Goal: Information Seeking & Learning: Learn about a topic

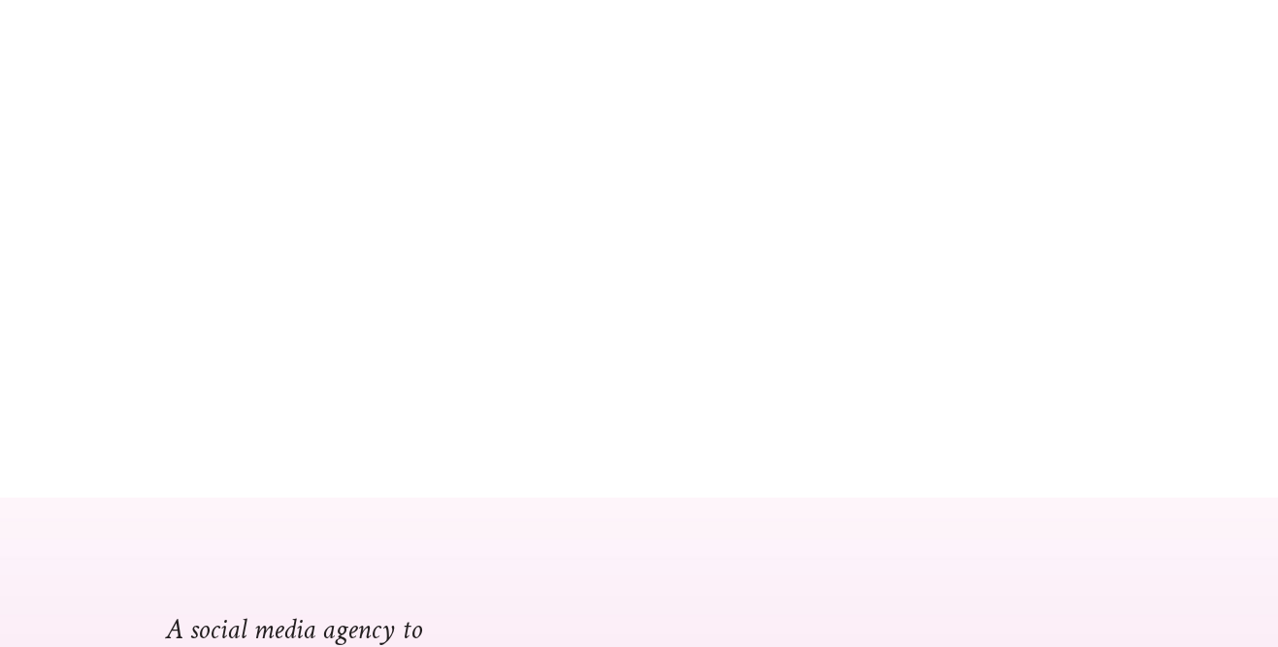
scroll to position [337, 0]
click at [836, 374] on div at bounding box center [639, 136] width 1278 height 719
click at [551, 252] on div at bounding box center [639, 136] width 1278 height 719
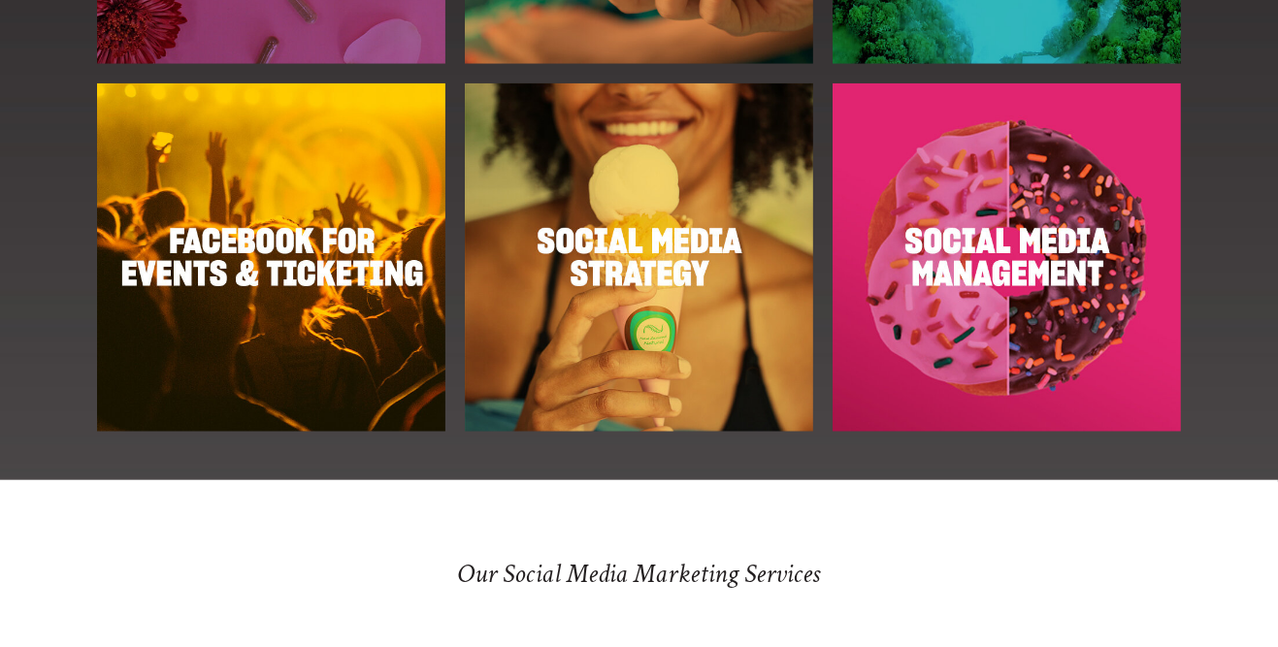
scroll to position [2497, 0]
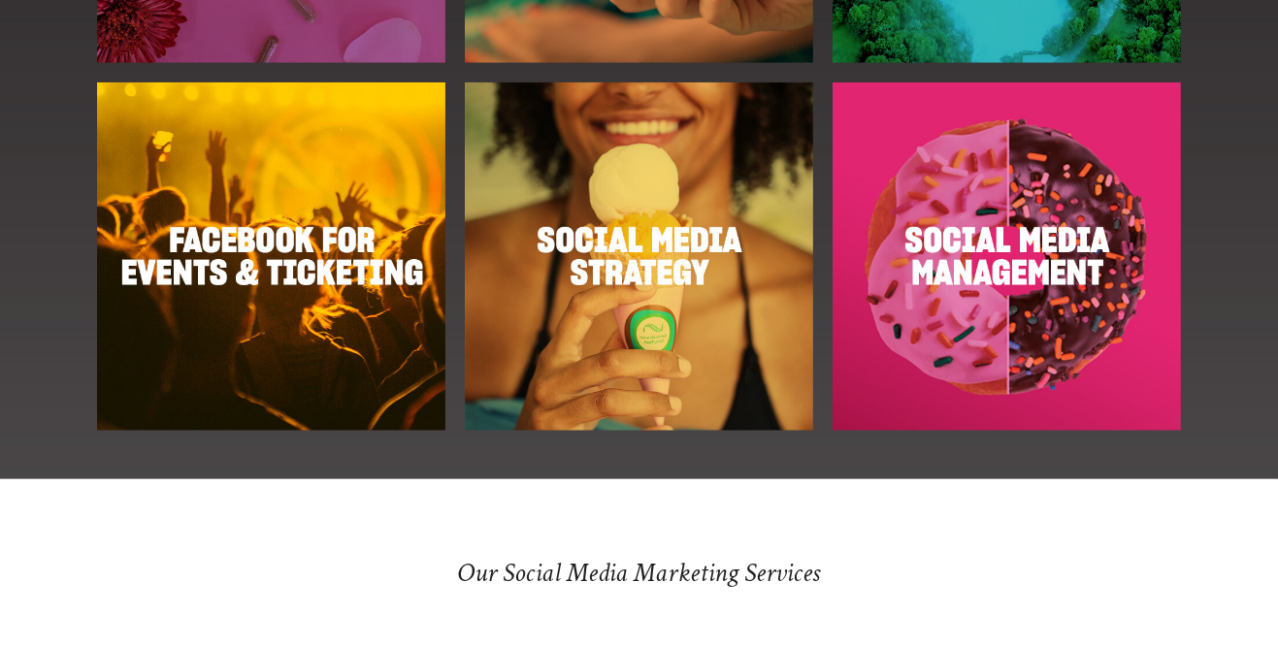
click at [468, 572] on h3 "Our Social Media Marketing Services" at bounding box center [640, 573] width 936 height 33
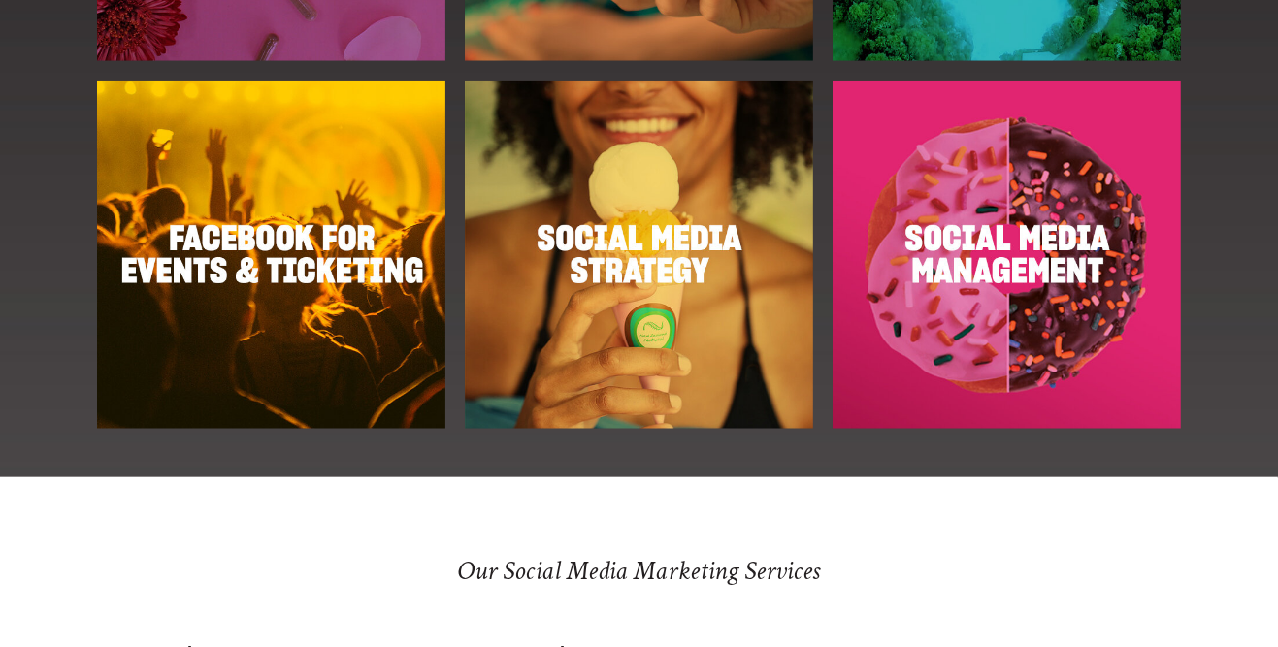
click at [241, 260] on img at bounding box center [271, 255] width 348 height 348
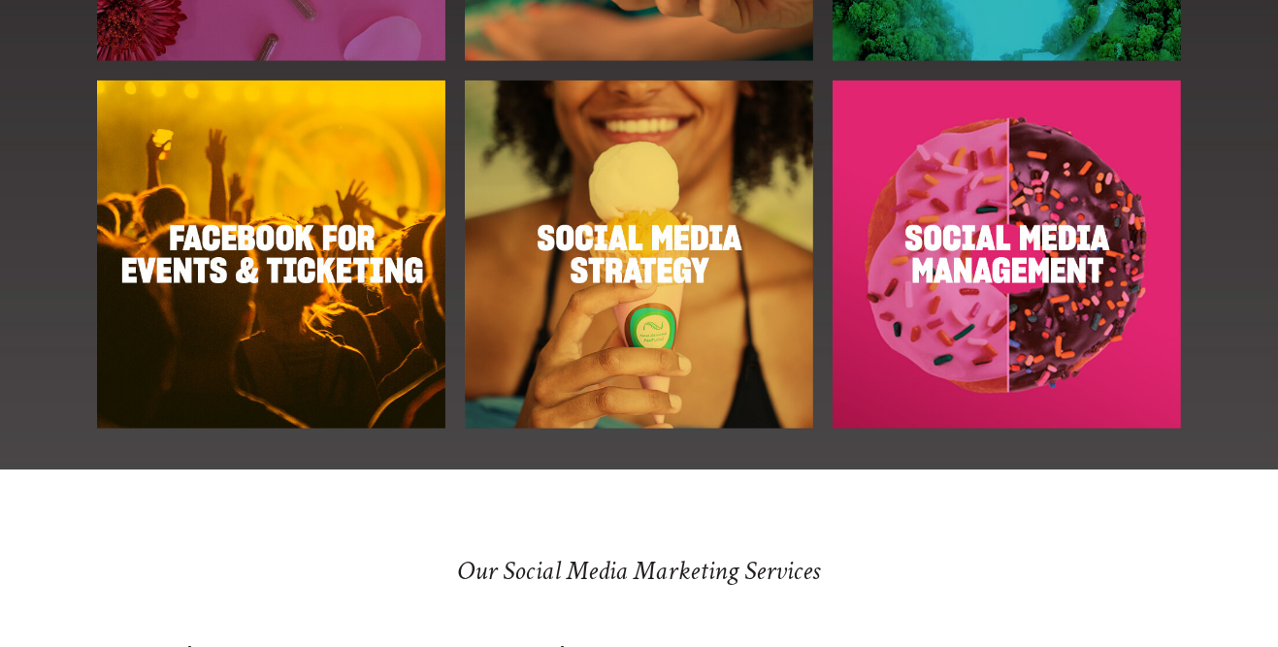
scroll to position [2580, 0]
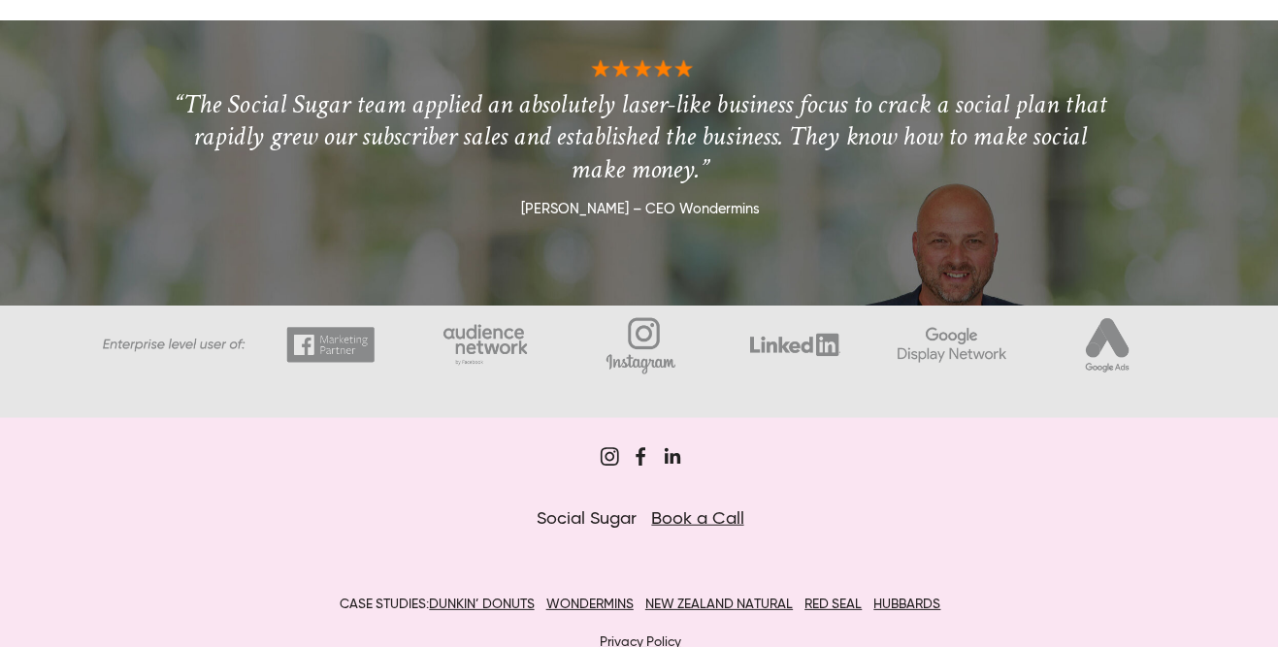
scroll to position [2711, 0]
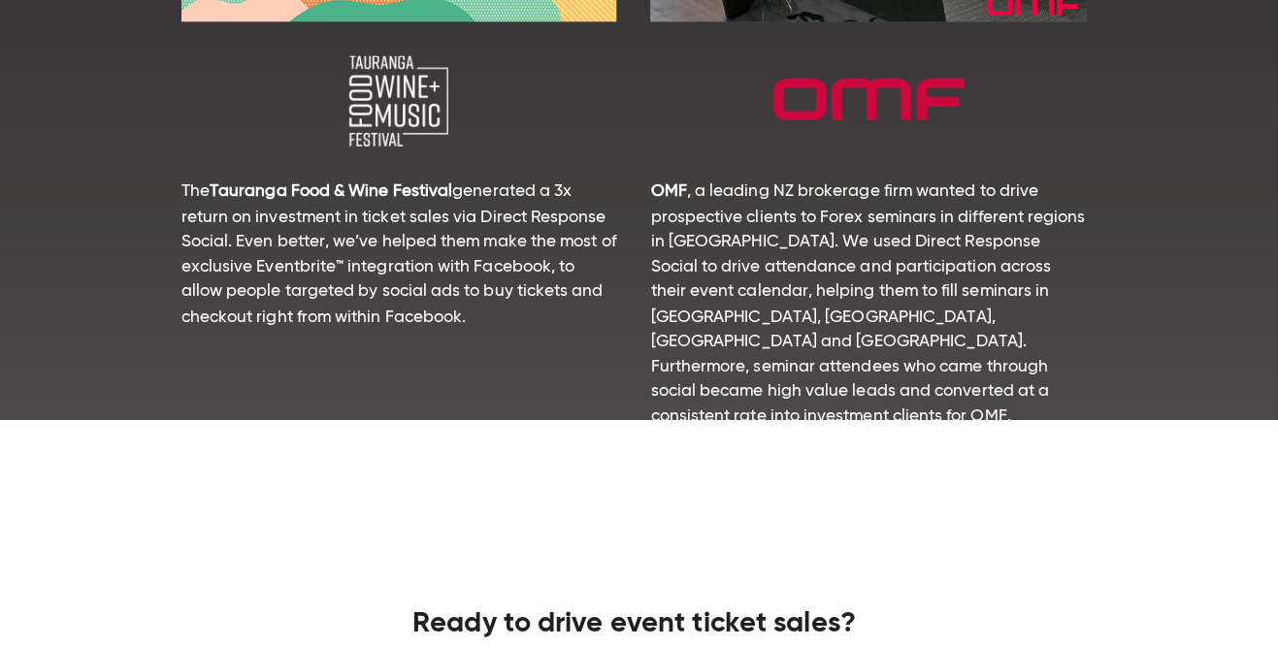
click at [593, 478] on div at bounding box center [639, 472] width 969 height 58
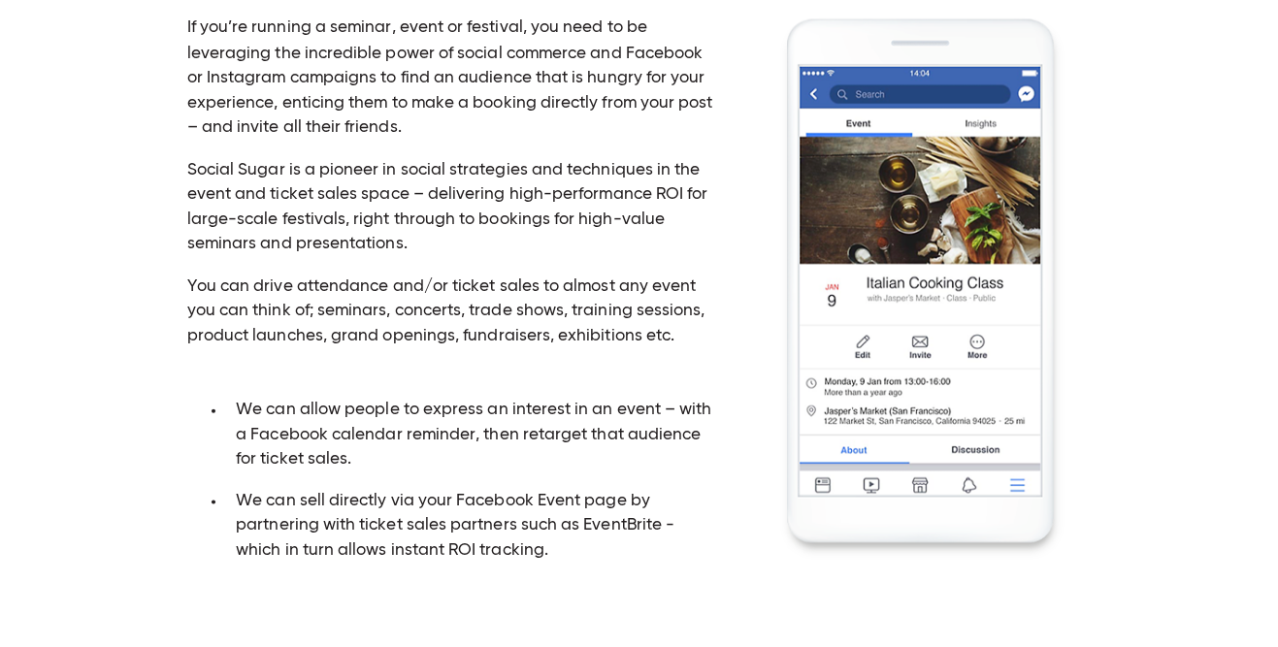
scroll to position [436, 0]
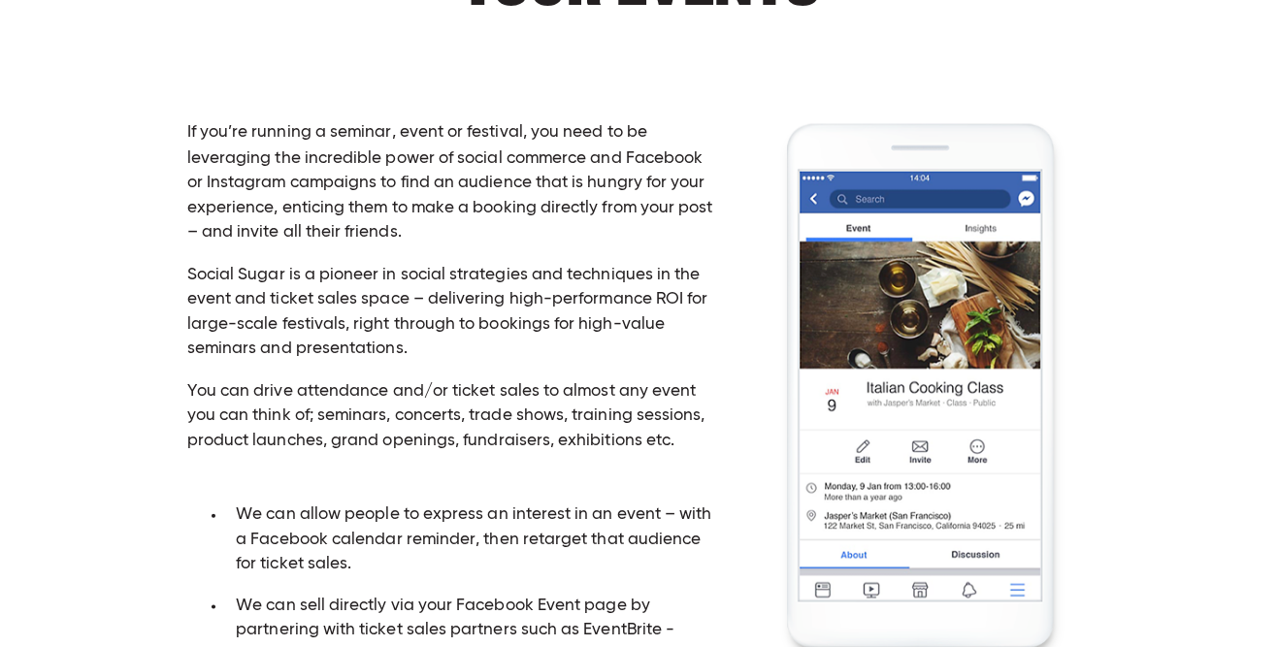
click at [911, 274] on img at bounding box center [918, 389] width 340 height 540
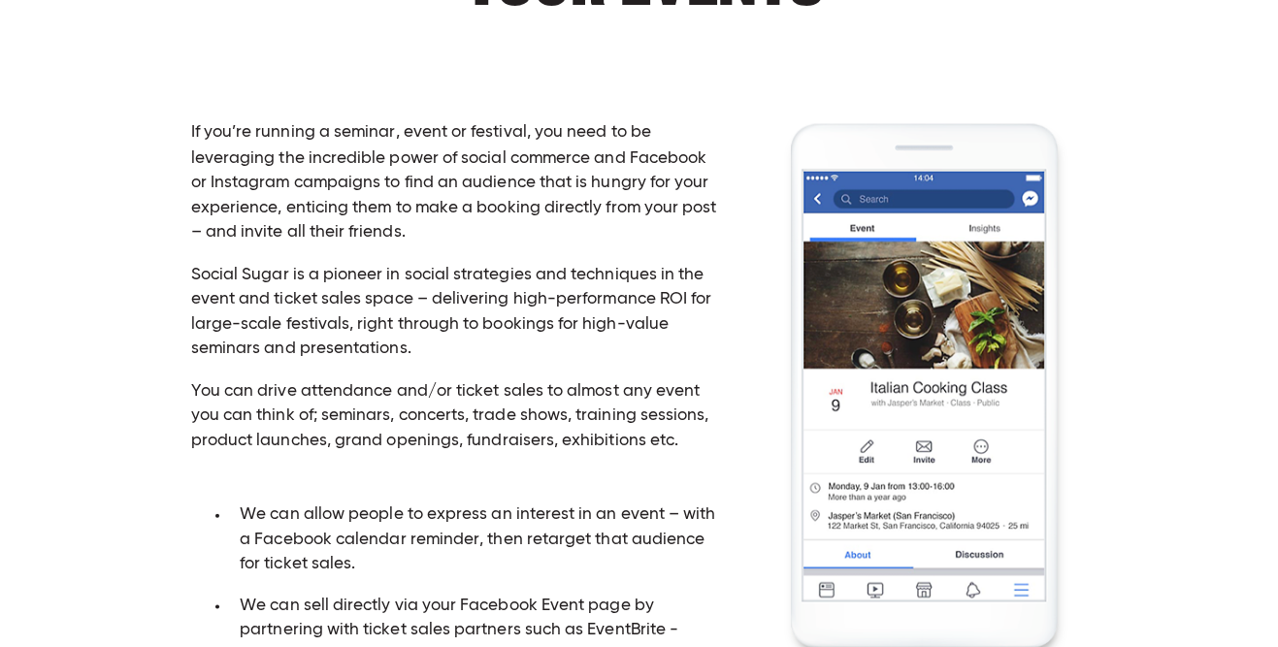
click at [883, 301] on img at bounding box center [918, 389] width 340 height 540
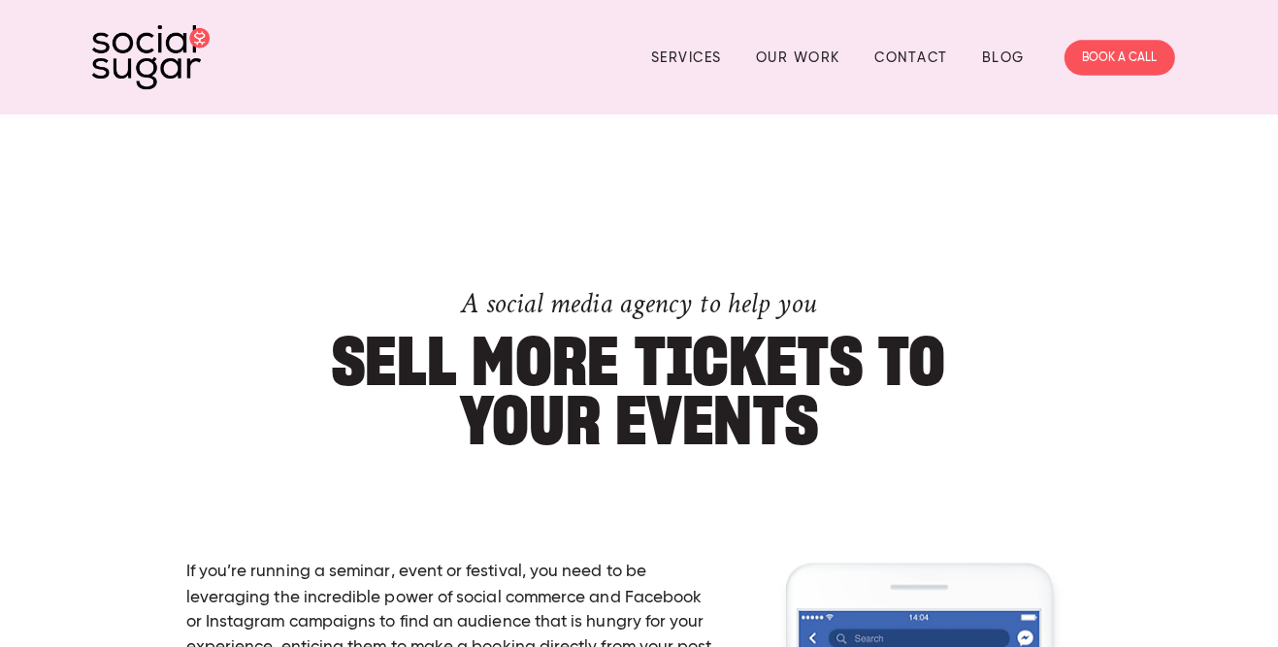
scroll to position [0, 0]
